Goal: Task Accomplishment & Management: Complete application form

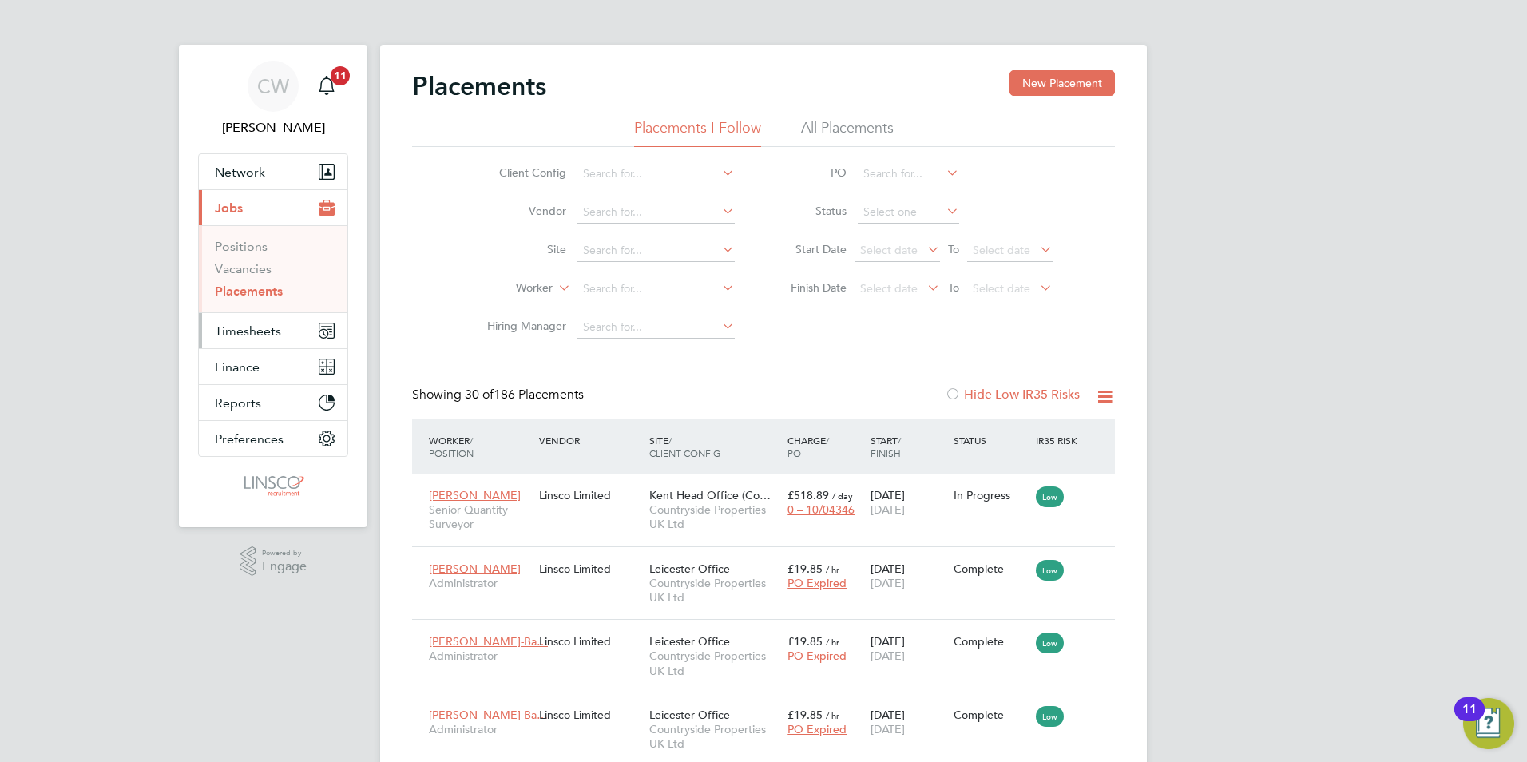
click at [247, 329] on span "Timesheets" at bounding box center [248, 330] width 66 height 15
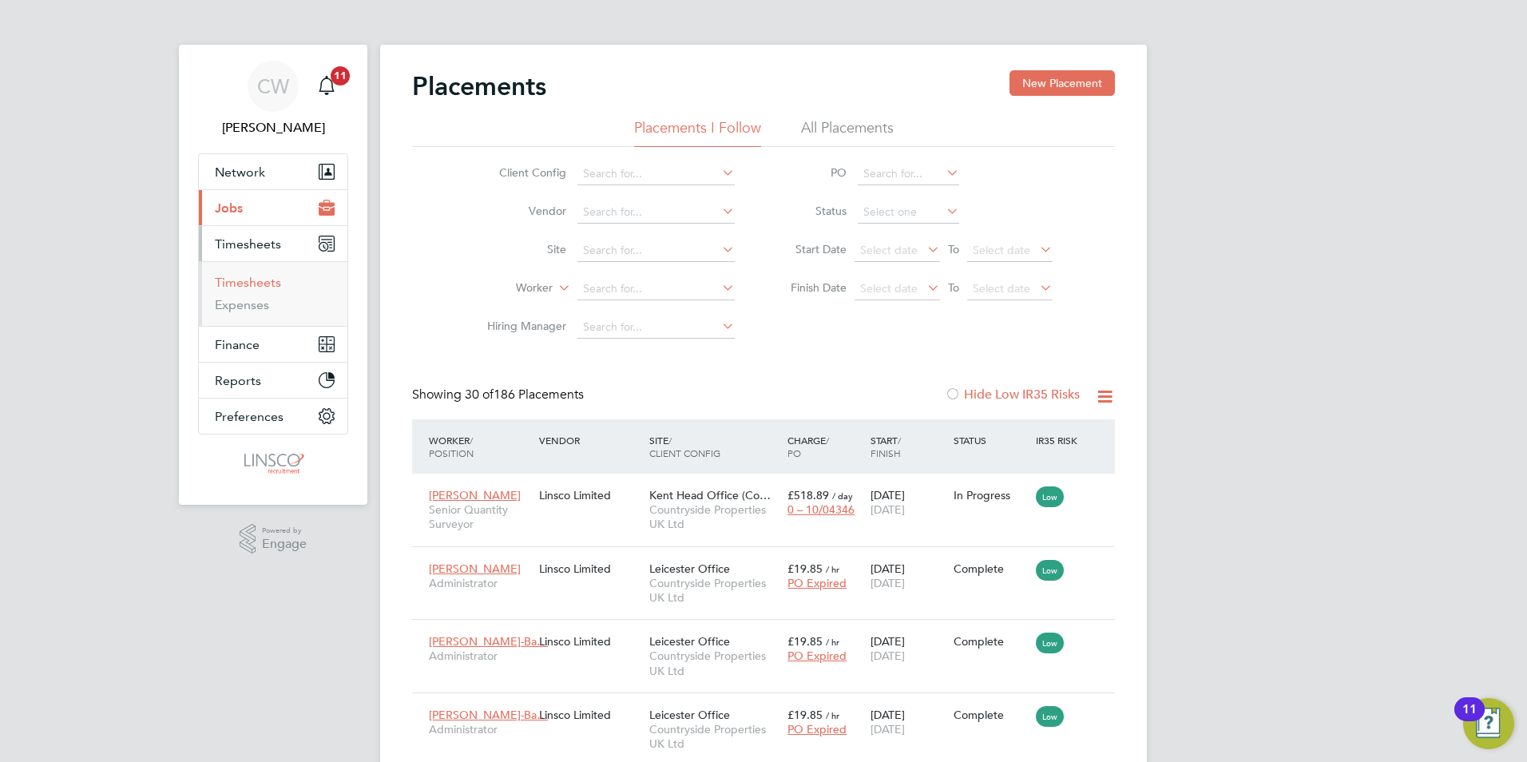
click at [255, 278] on link "Timesheets" at bounding box center [248, 282] width 66 height 15
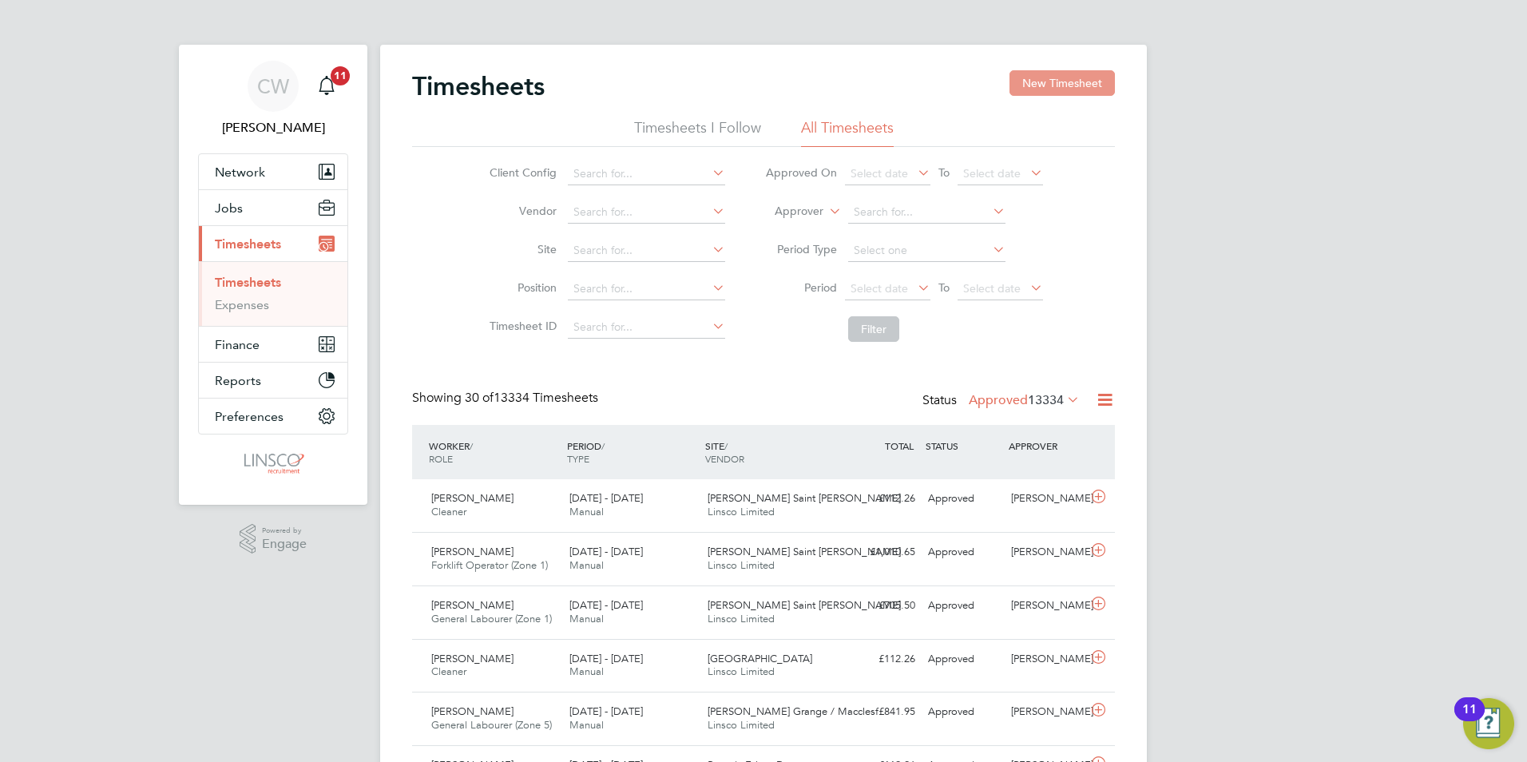
click at [1053, 87] on button "New Timesheet" at bounding box center [1062, 83] width 105 height 26
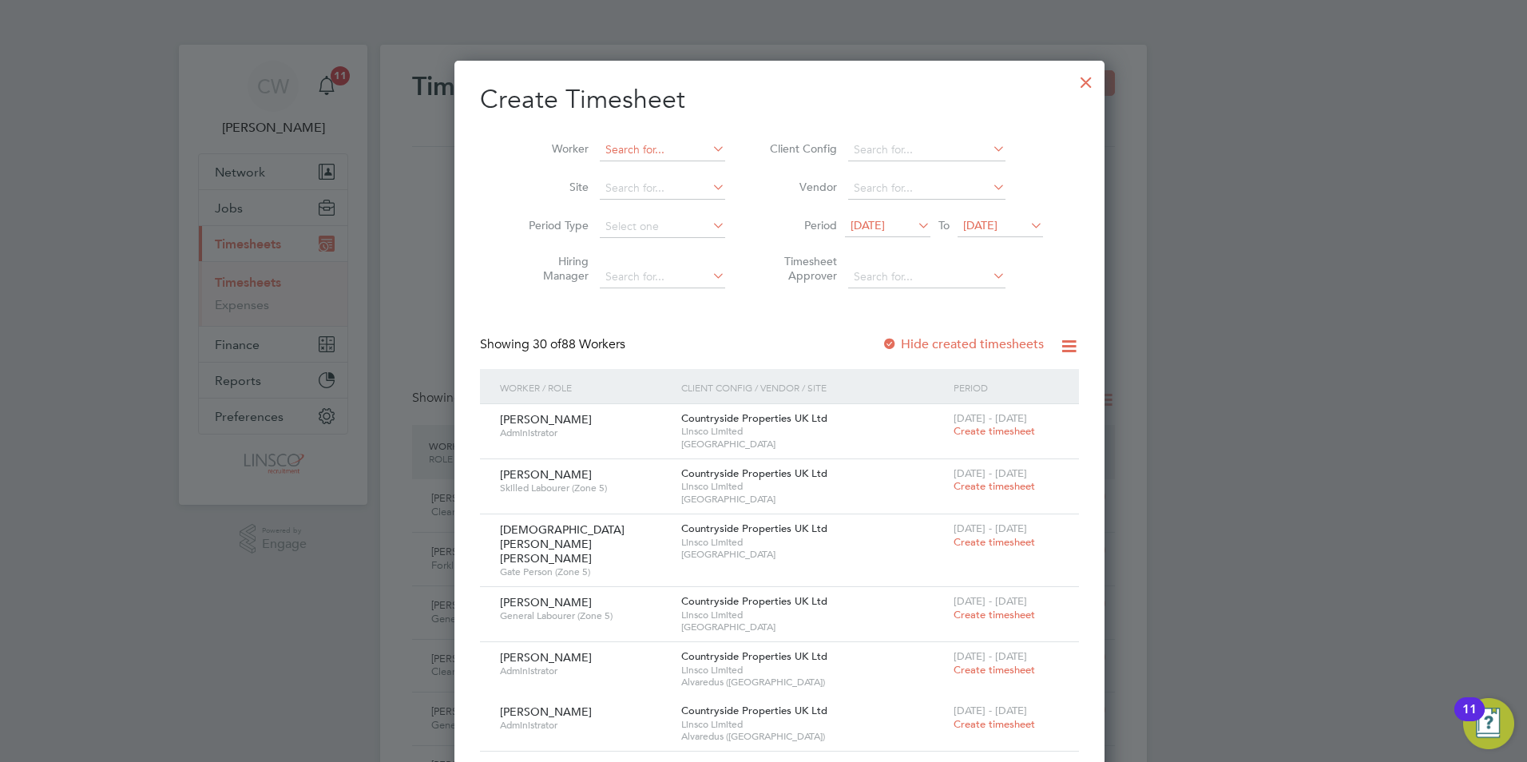
click at [629, 141] on input at bounding box center [662, 150] width 125 height 22
click at [675, 192] on li "Chukw [PERSON_NAME]" at bounding box center [674, 193] width 184 height 22
type input "Chukwuebuka Alisigwe"
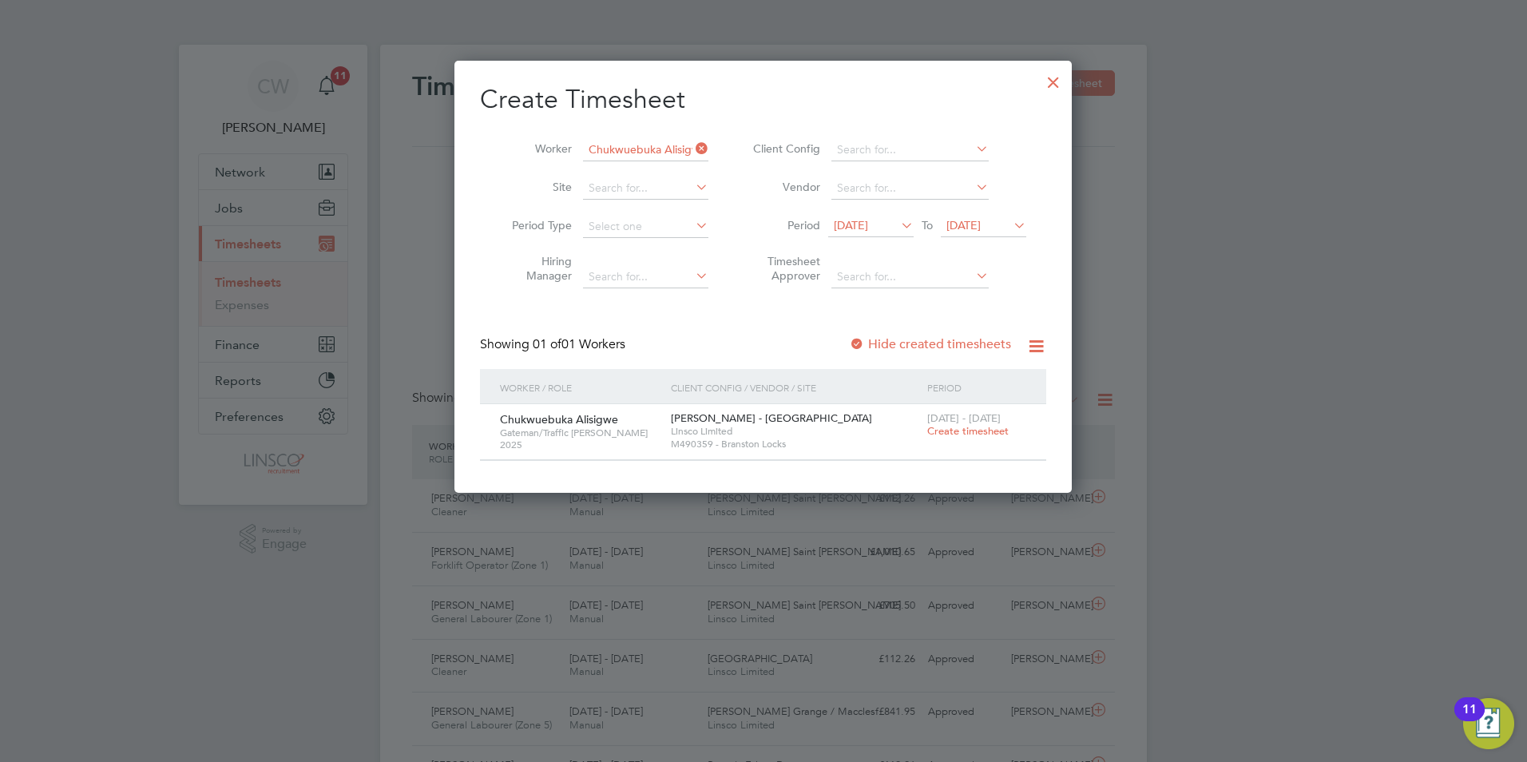
click at [946, 430] on span "Create timesheet" at bounding box center [967, 431] width 81 height 14
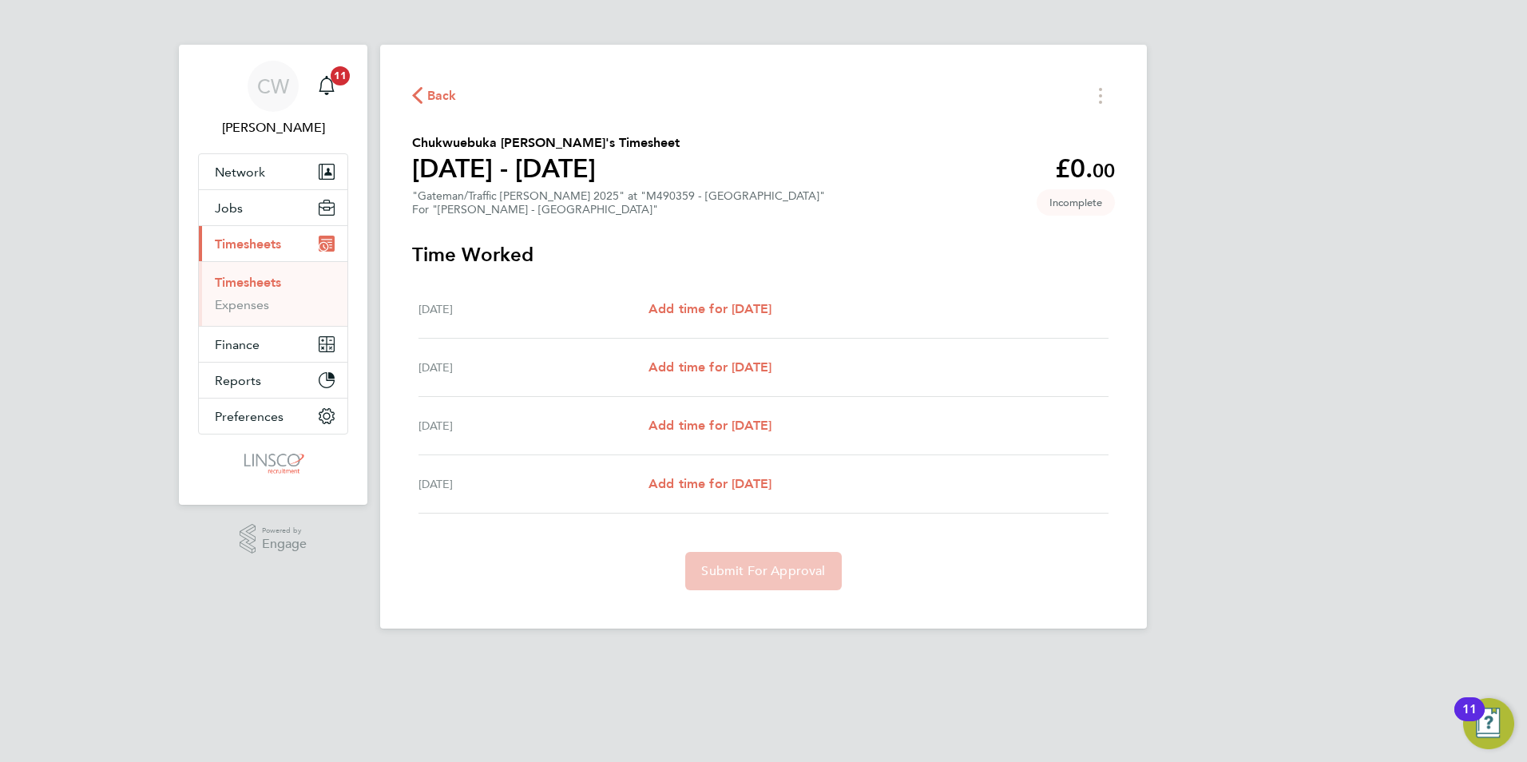
click at [1340, 417] on div "CW [PERSON_NAME] Notifications 11 Applications: Network Team Members Businesses…" at bounding box center [763, 327] width 1527 height 654
click at [274, 284] on link "Timesheets" at bounding box center [248, 282] width 66 height 15
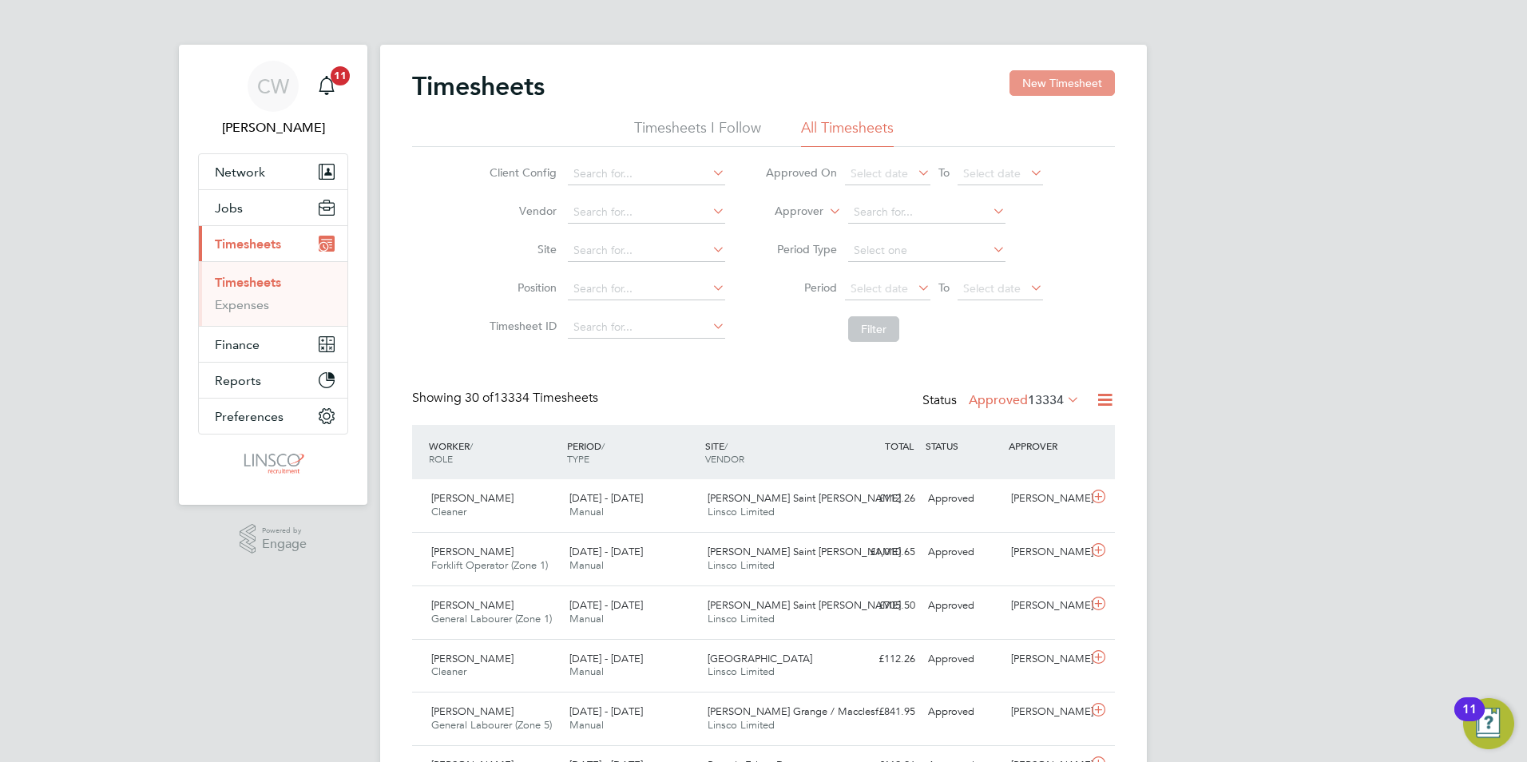
click at [1065, 89] on button "New Timesheet" at bounding box center [1062, 83] width 105 height 26
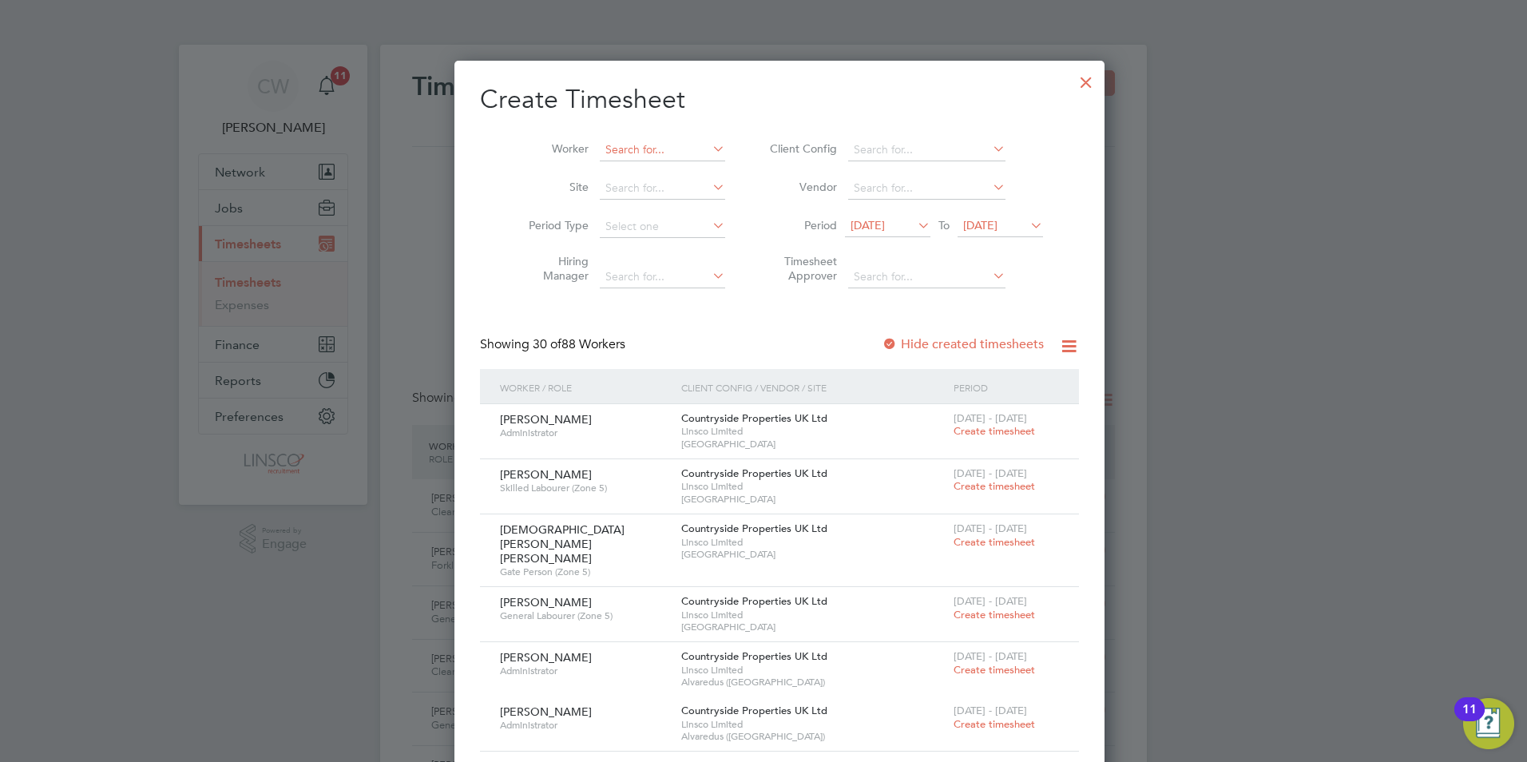
click at [631, 155] on input at bounding box center [662, 150] width 125 height 22
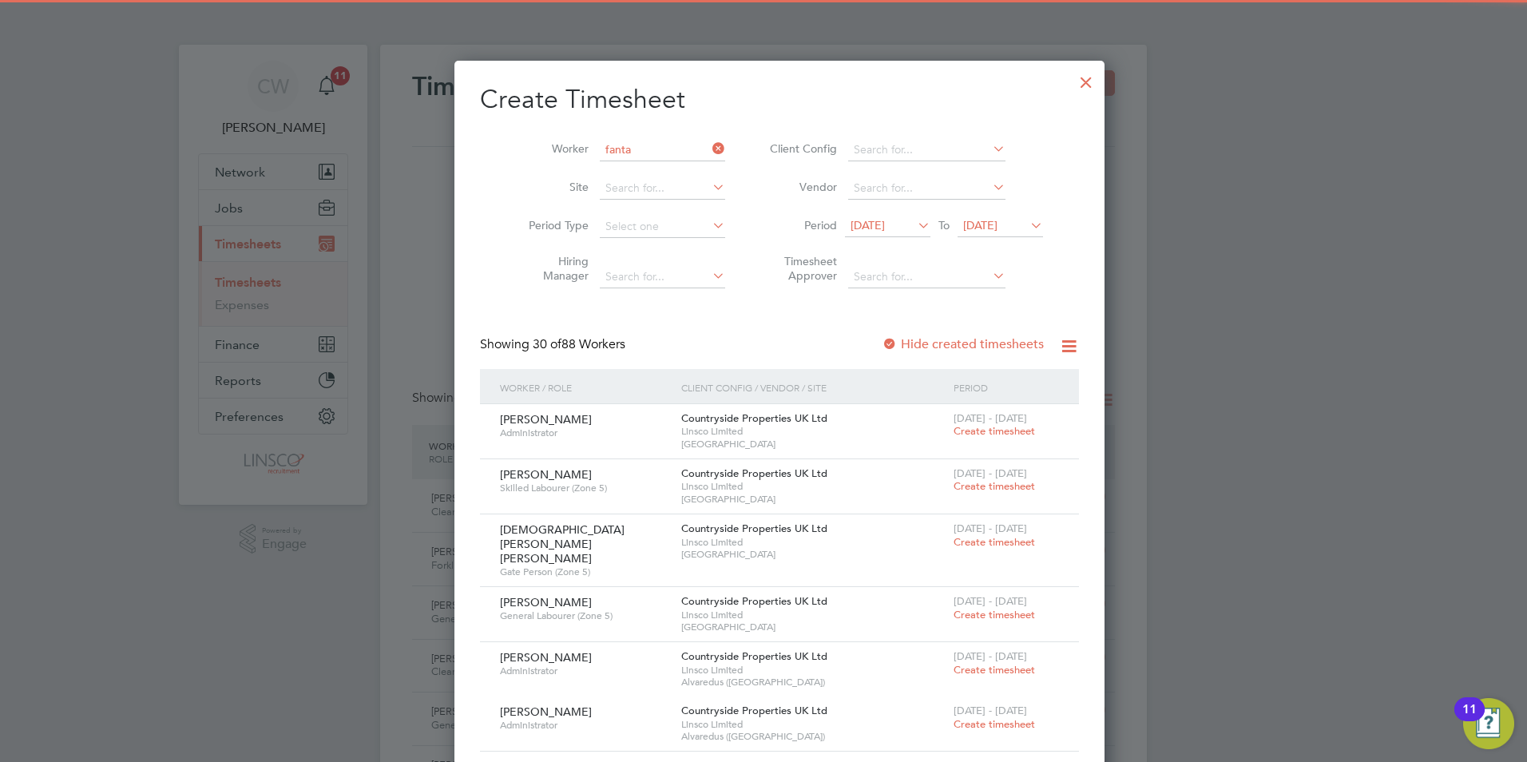
click at [649, 165] on li "[PERSON_NAME]" at bounding box center [645, 172] width 127 height 22
type input "[PERSON_NAME]"
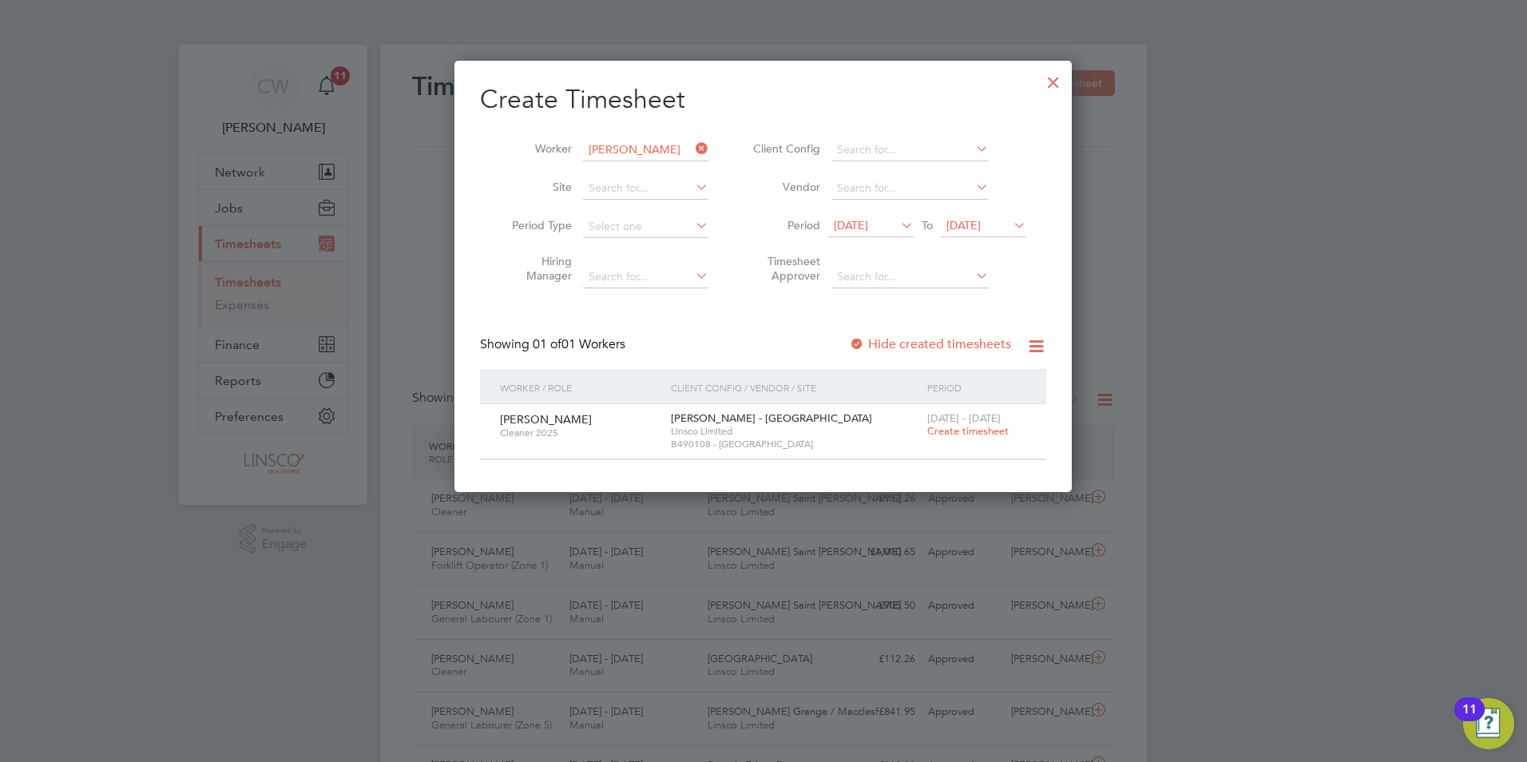
click at [946, 428] on span "Create timesheet" at bounding box center [967, 431] width 81 height 14
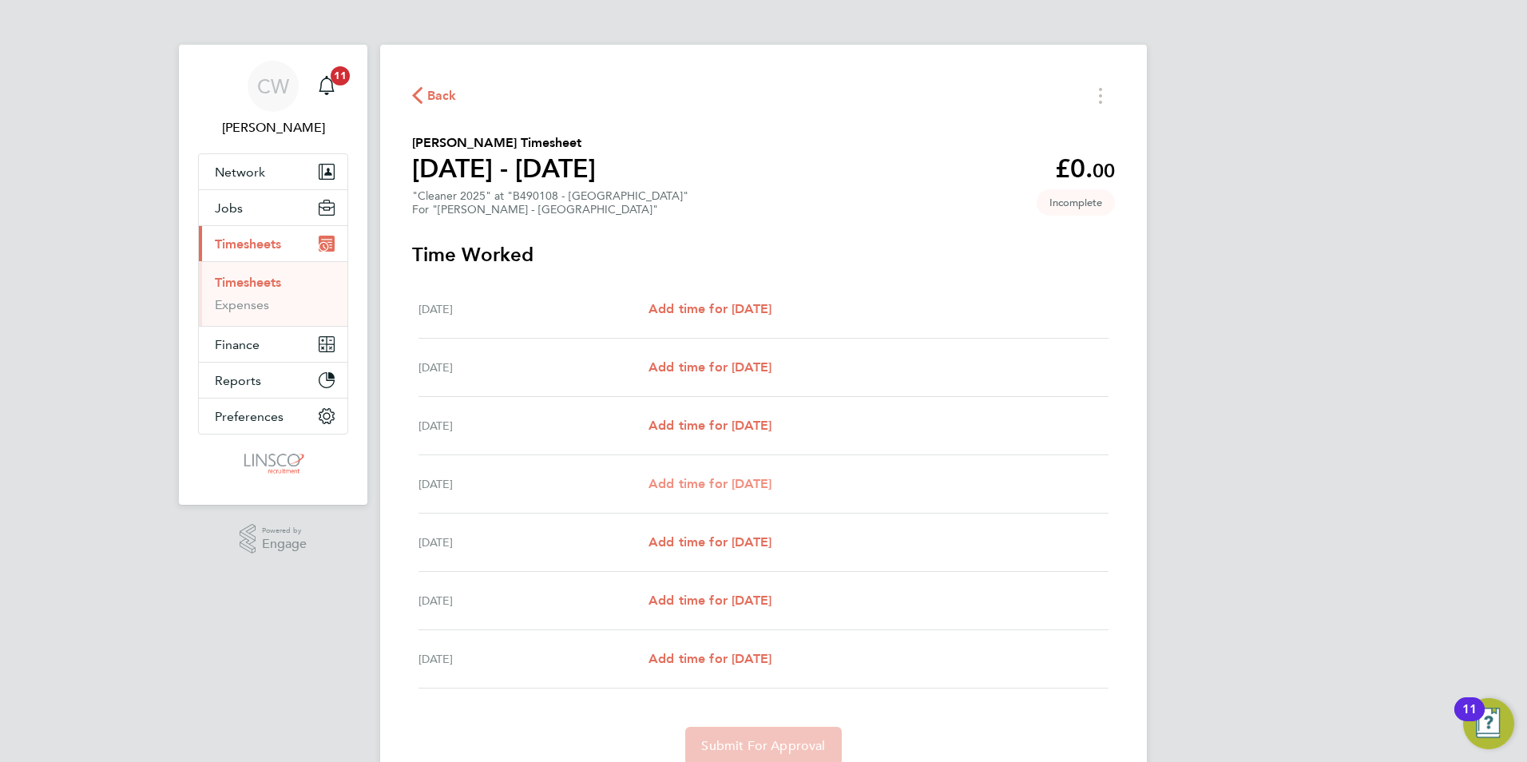
click at [723, 482] on span "Add time for [DATE]" at bounding box center [710, 483] width 123 height 15
select select "30"
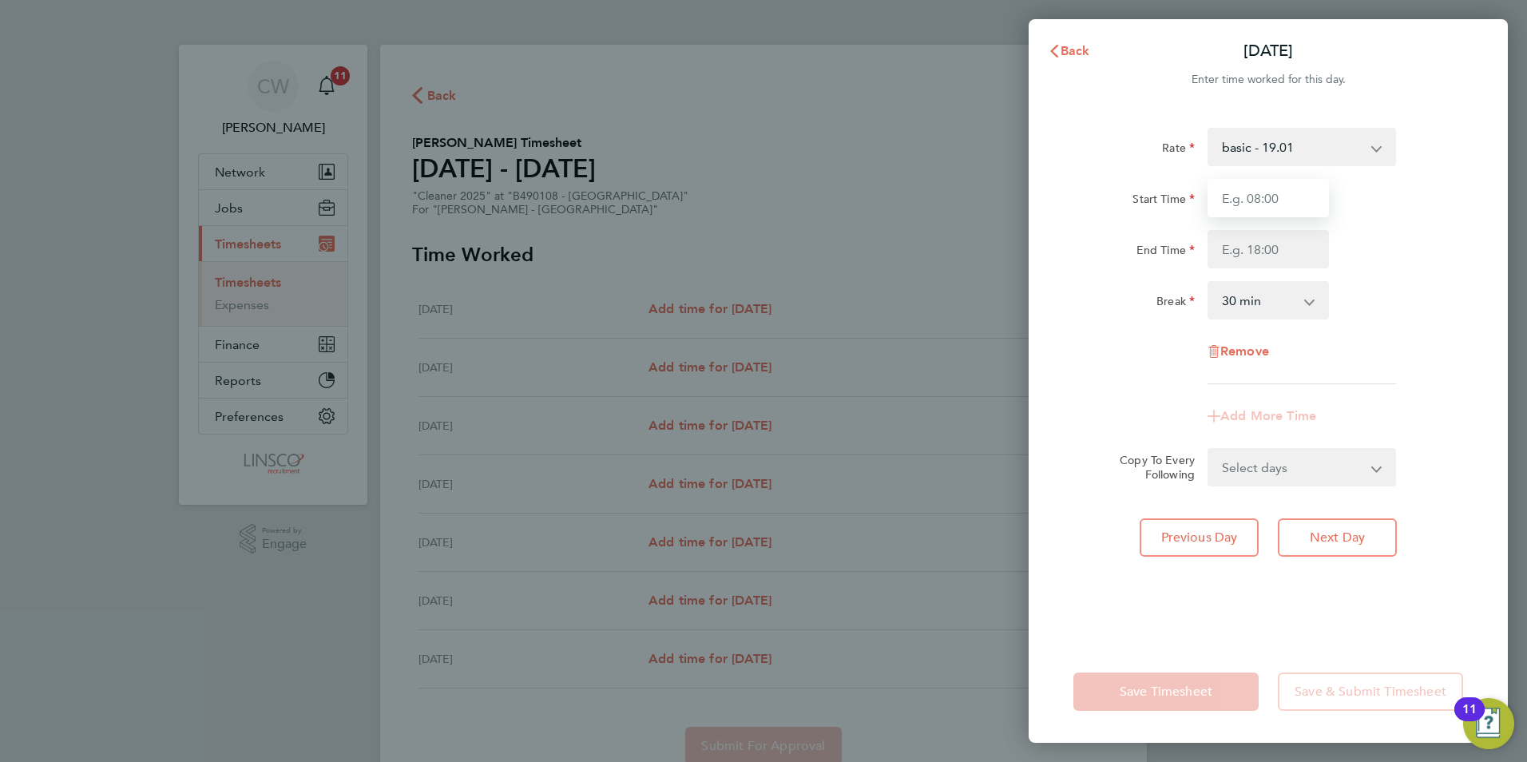
click at [1243, 191] on input "Start Time" at bounding box center [1268, 198] width 121 height 38
type input "08:00"
type input "12:00"
click at [1346, 188] on div "Start Time 08:00" at bounding box center [1268, 198] width 403 height 38
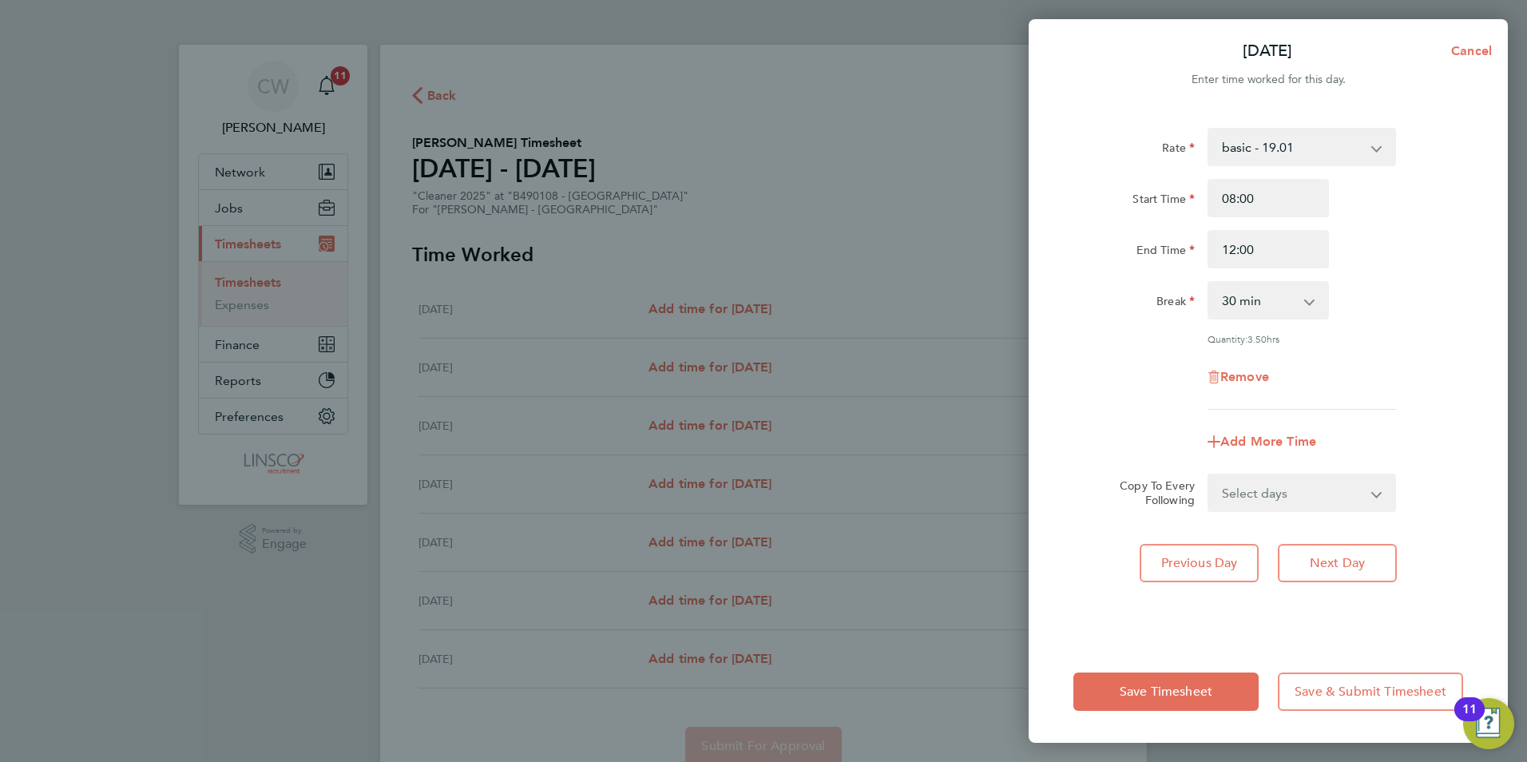
click at [1253, 293] on select "0 min 15 min 30 min 45 min 60 min 75 min 90 min" at bounding box center [1258, 300] width 99 height 35
select select "0"
click at [1209, 283] on select "0 min 15 min 30 min 45 min 60 min 75 min 90 min" at bounding box center [1258, 300] width 99 height 35
click at [1275, 494] on select "Select days Day [DATE] [DATE] [DATE]" at bounding box center [1293, 492] width 168 height 35
select select "THU"
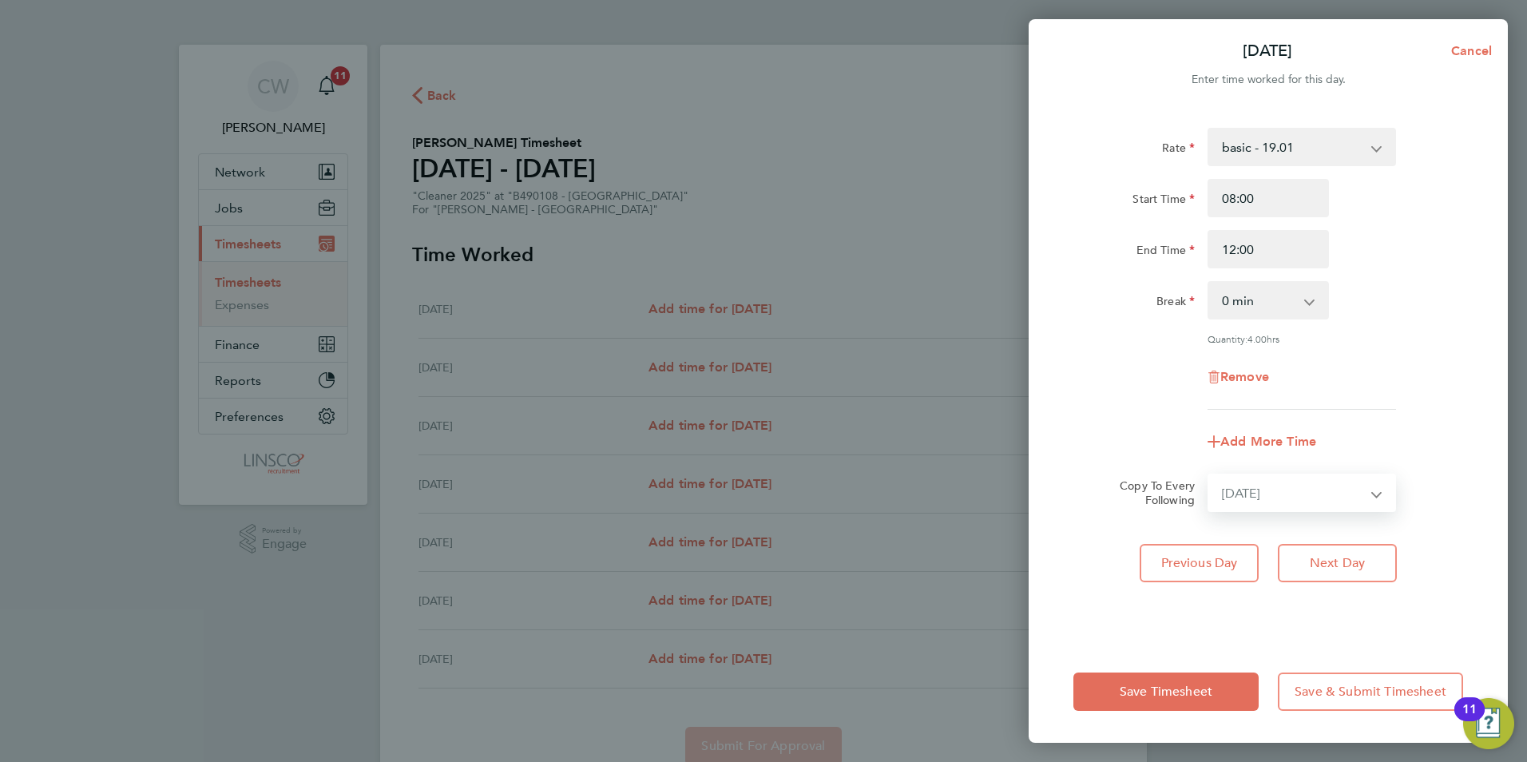
click at [1209, 475] on select "Select days Day [DATE] [DATE] [DATE]" at bounding box center [1293, 492] width 168 height 35
select select "[DATE]"
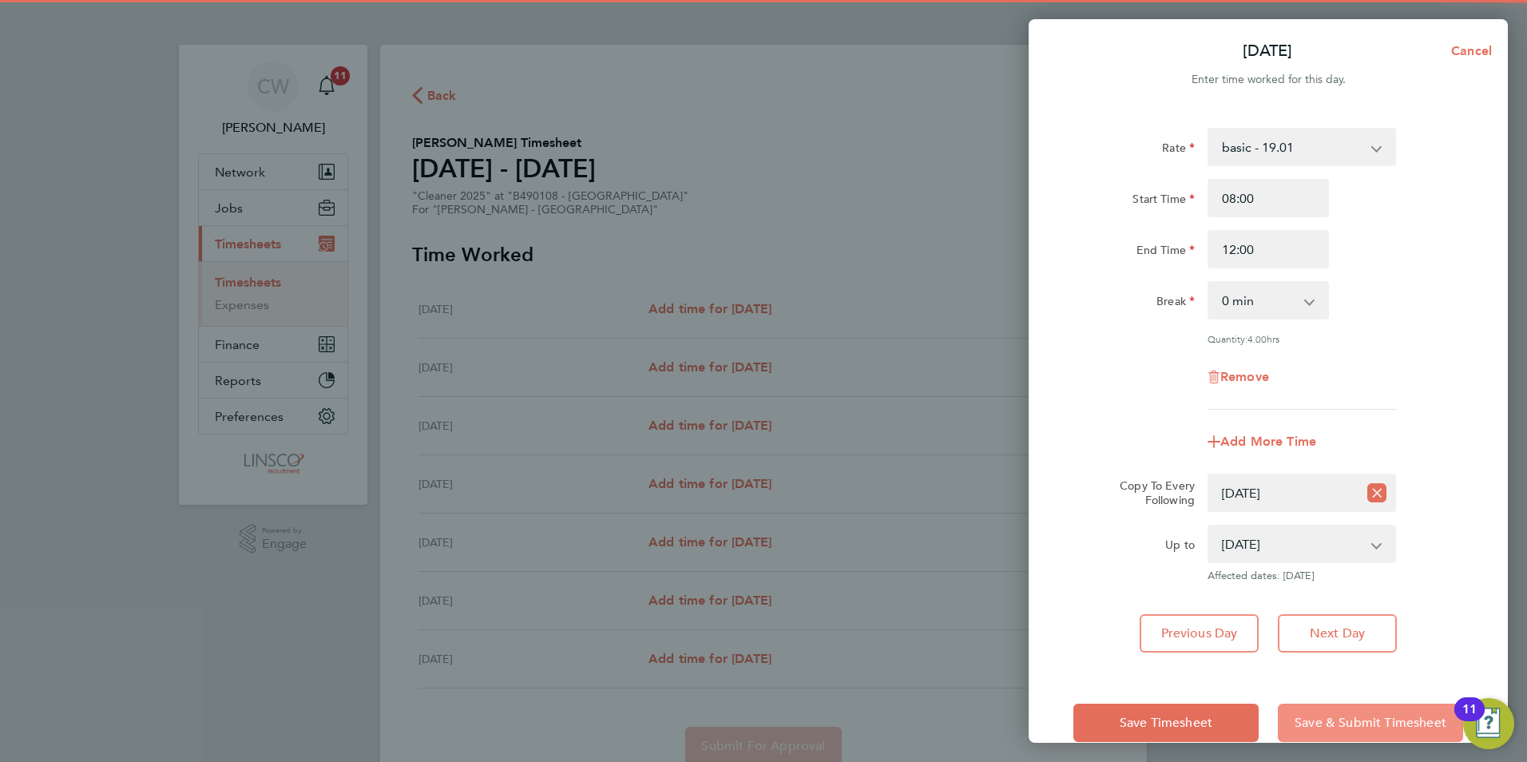
click at [1356, 720] on span "Save & Submit Timesheet" at bounding box center [1371, 723] width 152 height 16
